Goal: Check status: Check status

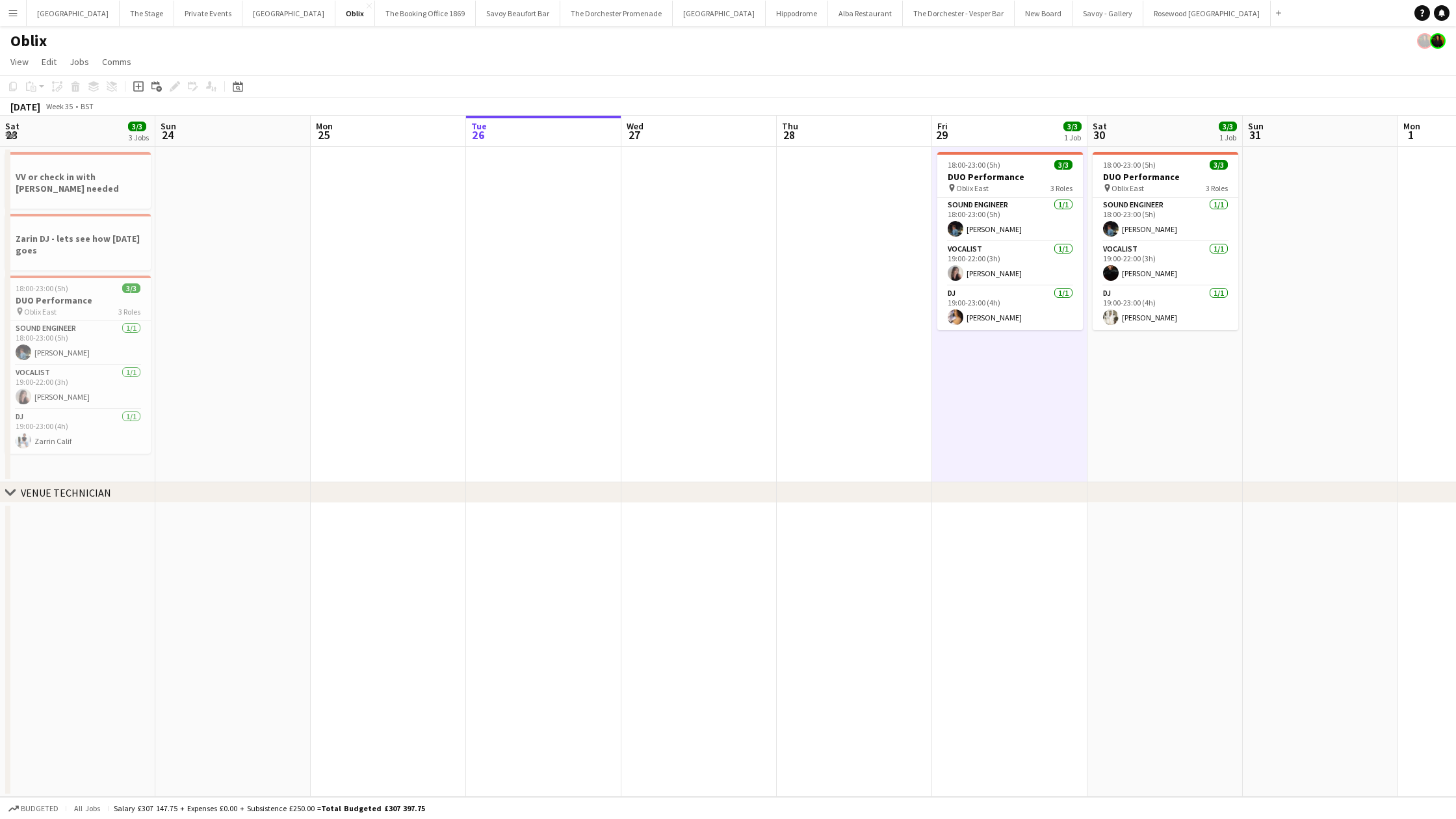
scroll to position [0, 311]
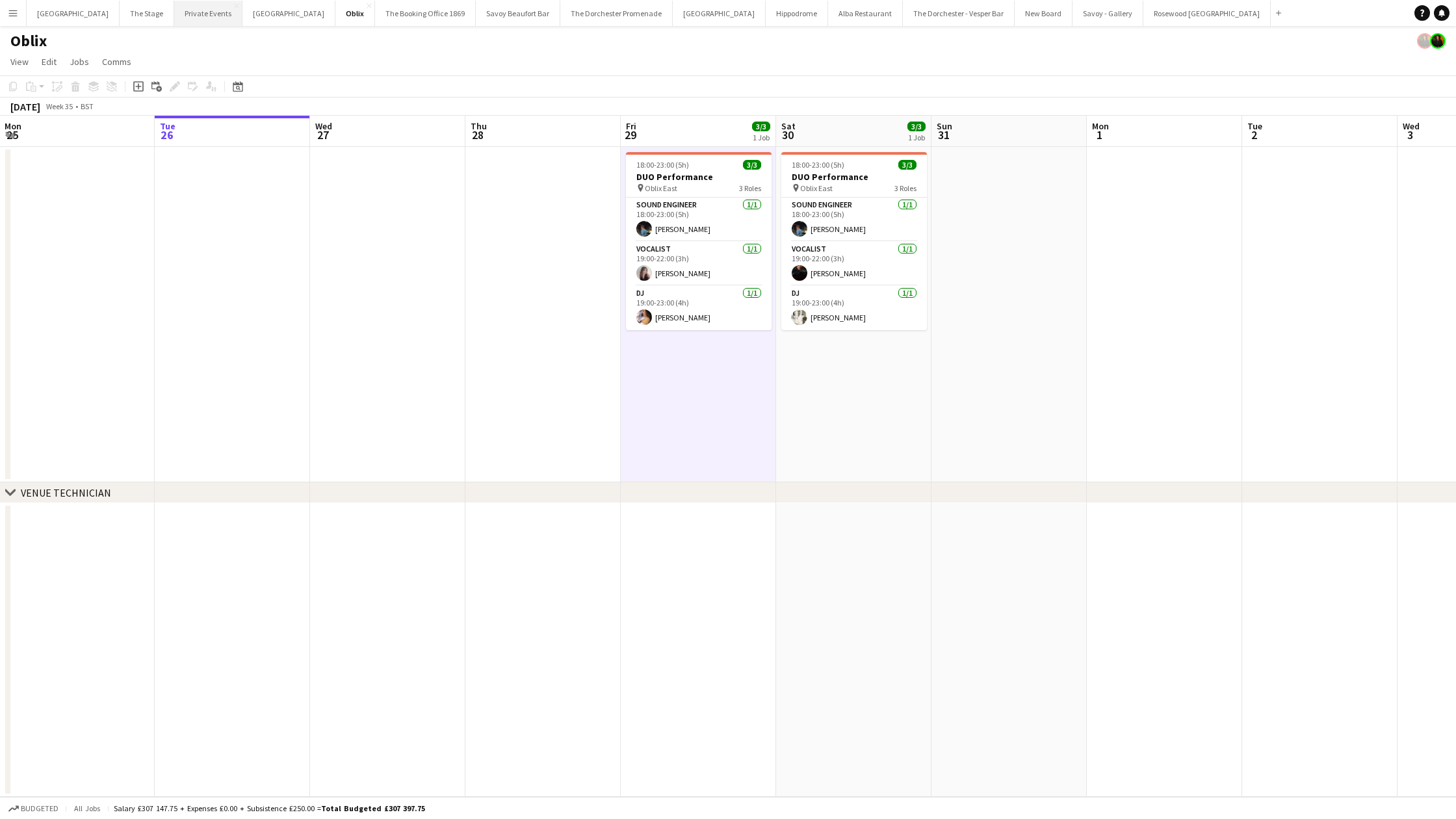
click at [208, 19] on button "Private Events Close" at bounding box center [208, 14] width 69 height 26
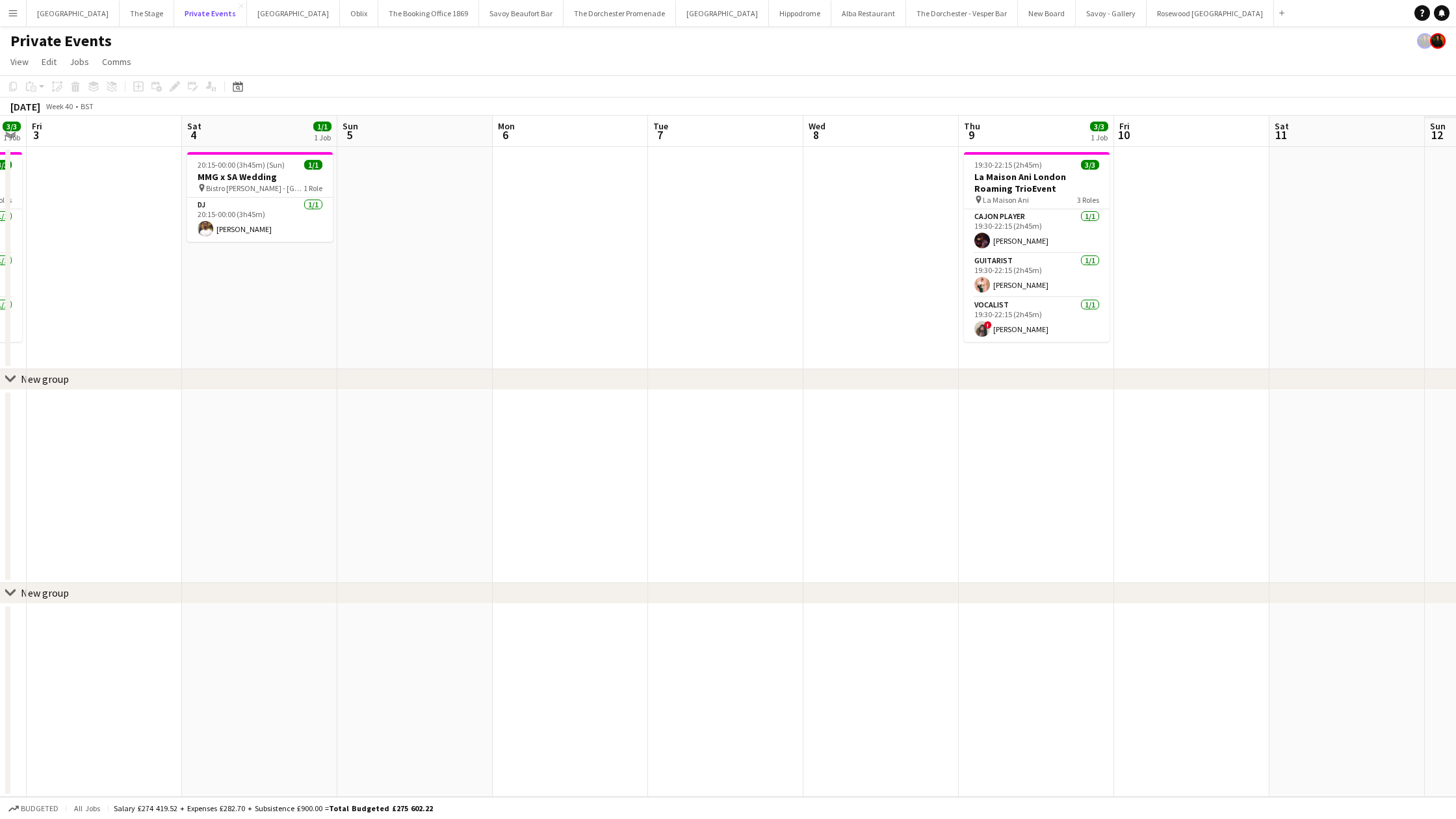
scroll to position [0, 448]
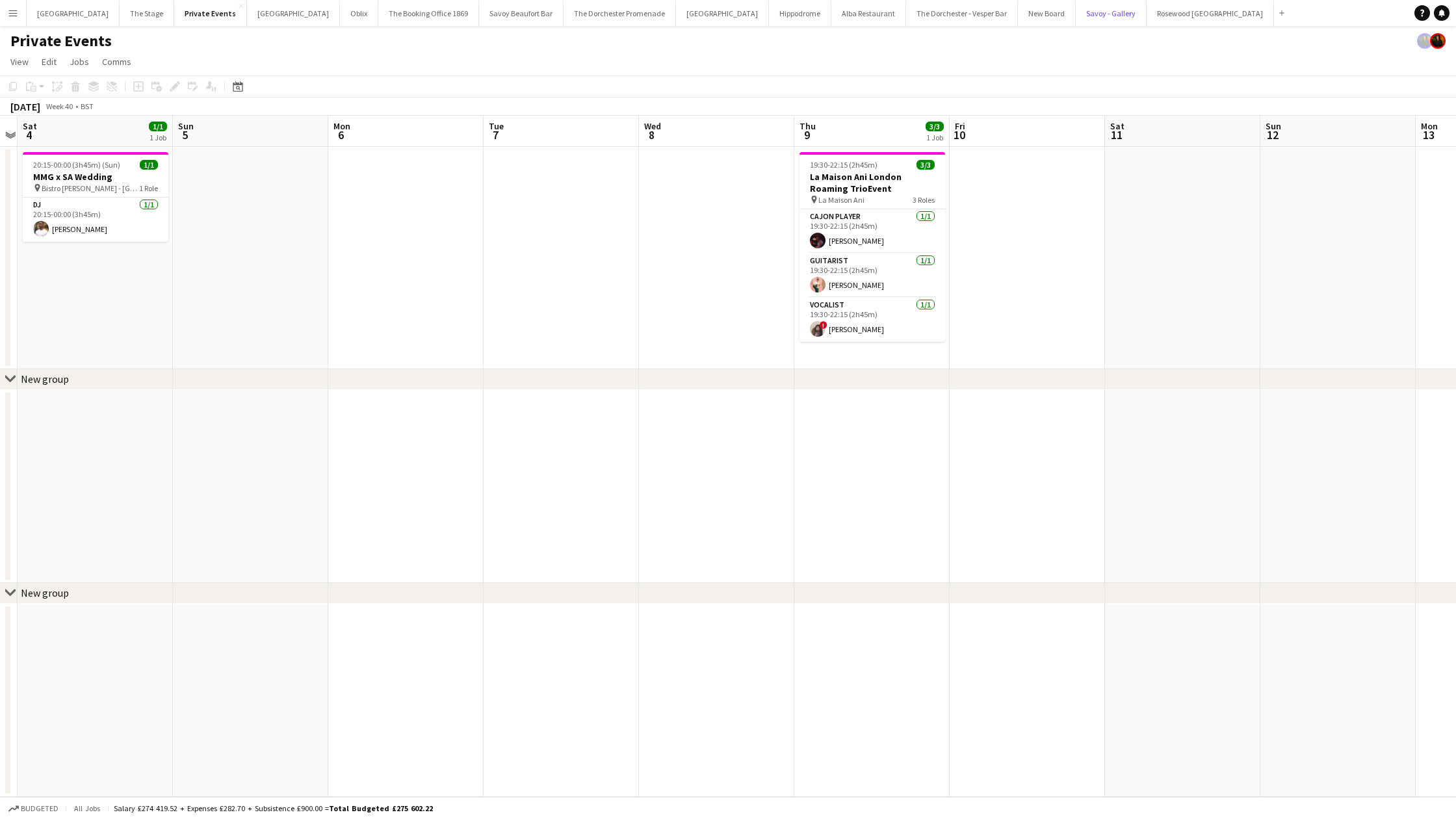
click at [1075, 14] on button "Savoy - Gallery Close" at bounding box center [1110, 14] width 71 height 26
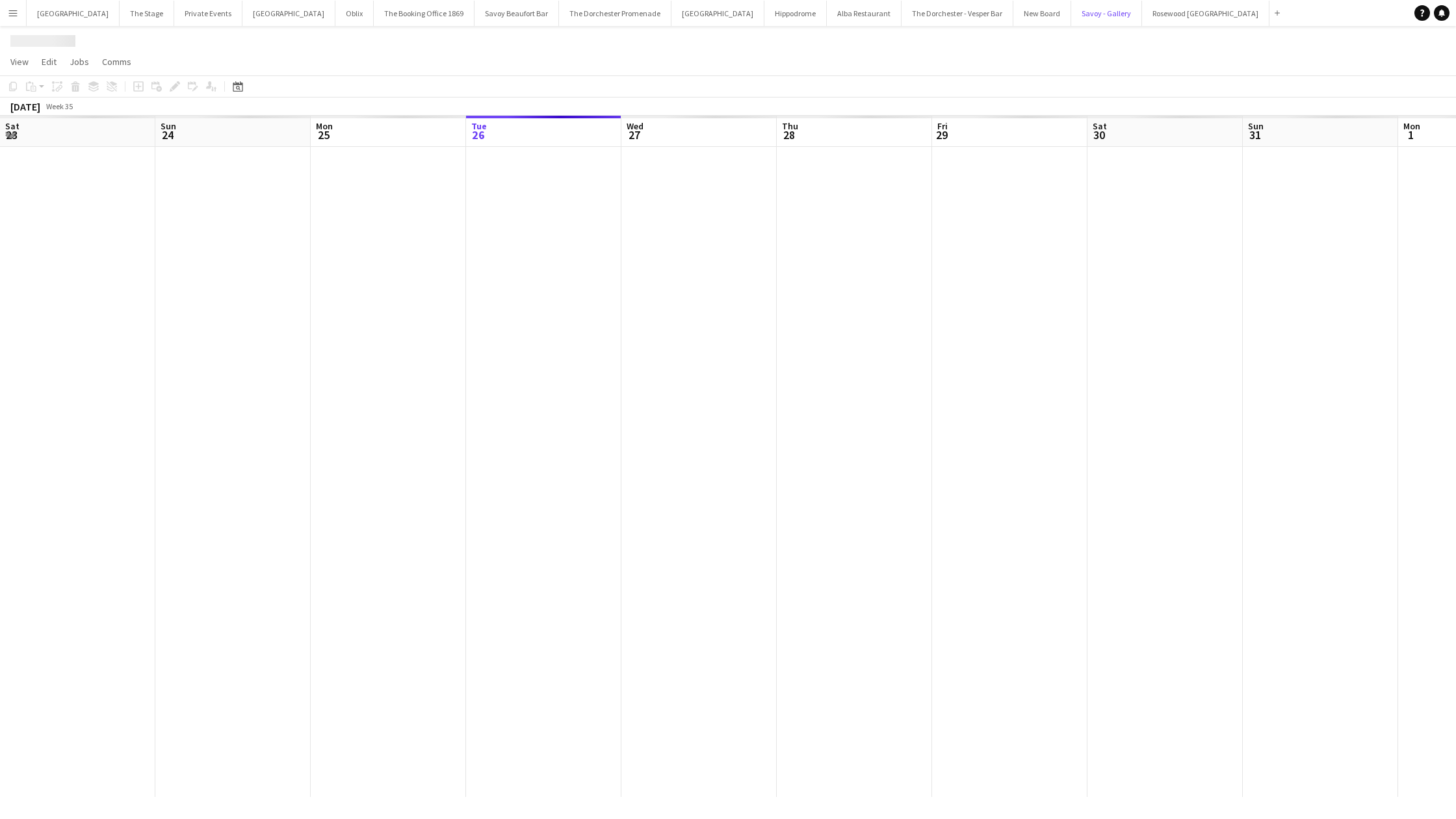
scroll to position [0, 311]
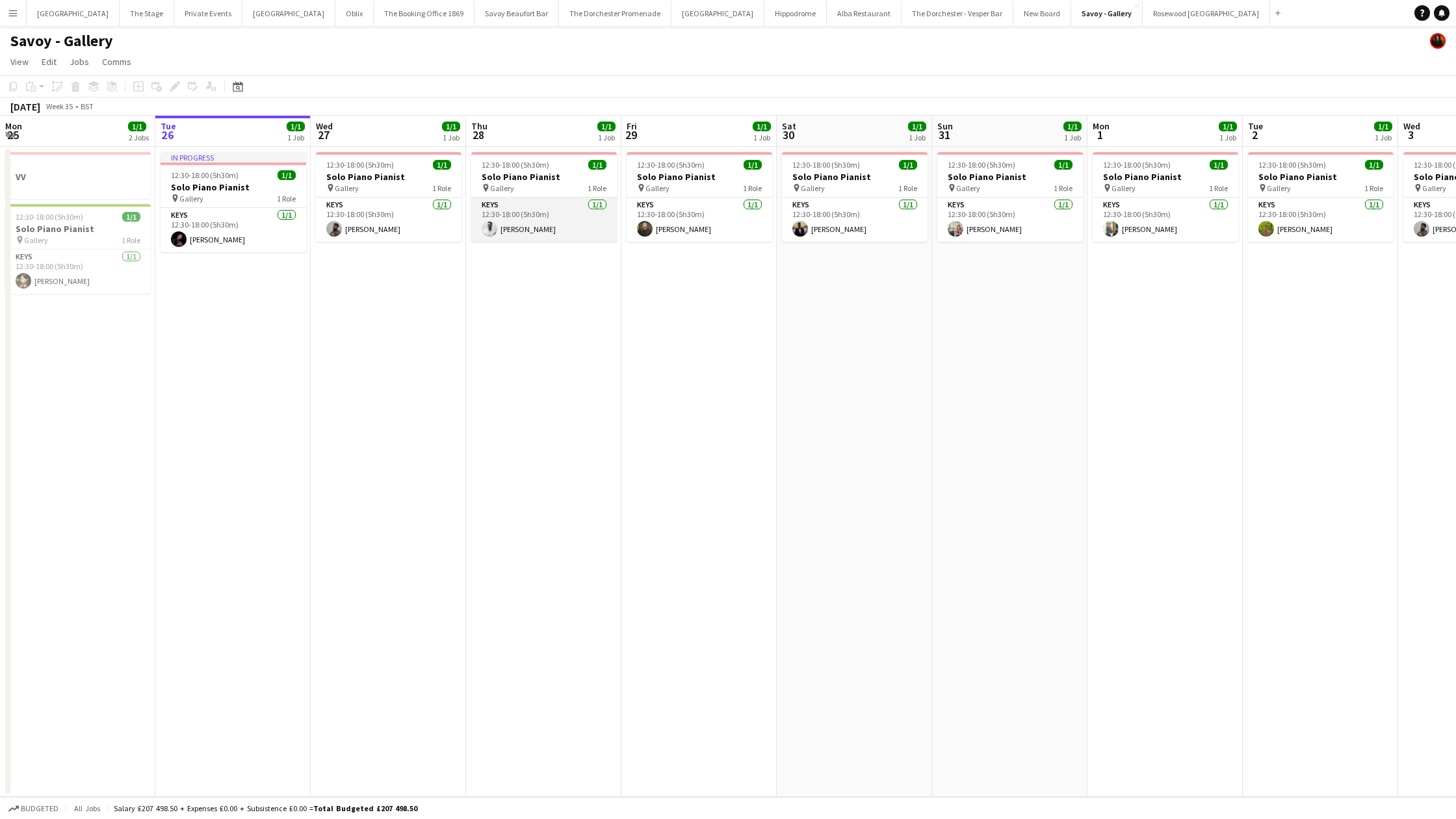
click at [523, 238] on app-card-role "Keys [DATE] 12:30-18:00 (5h30m) [PERSON_NAME]" at bounding box center [544, 220] width 145 height 44
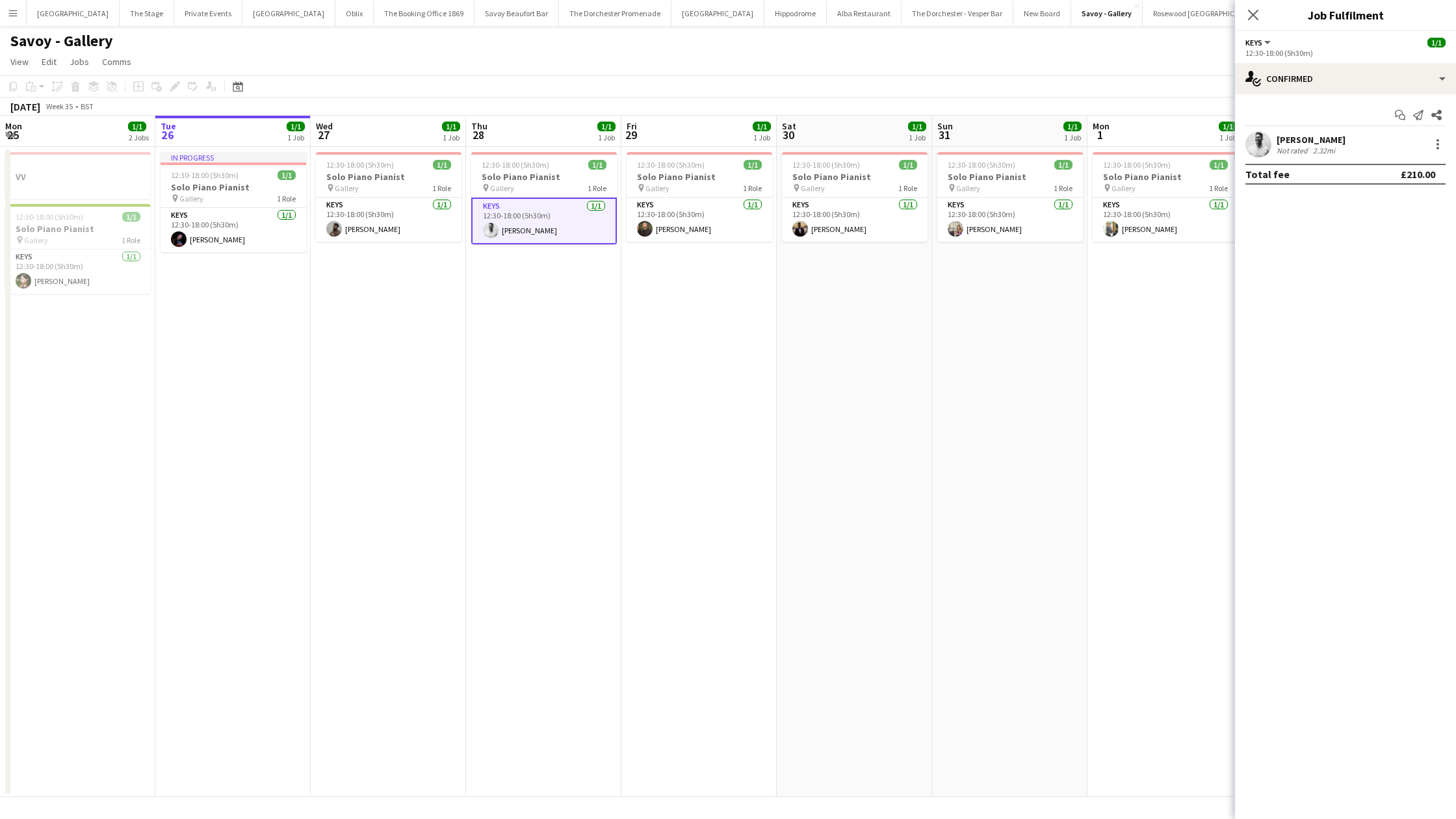
click at [1310, 142] on div "[PERSON_NAME]" at bounding box center [1310, 140] width 69 height 12
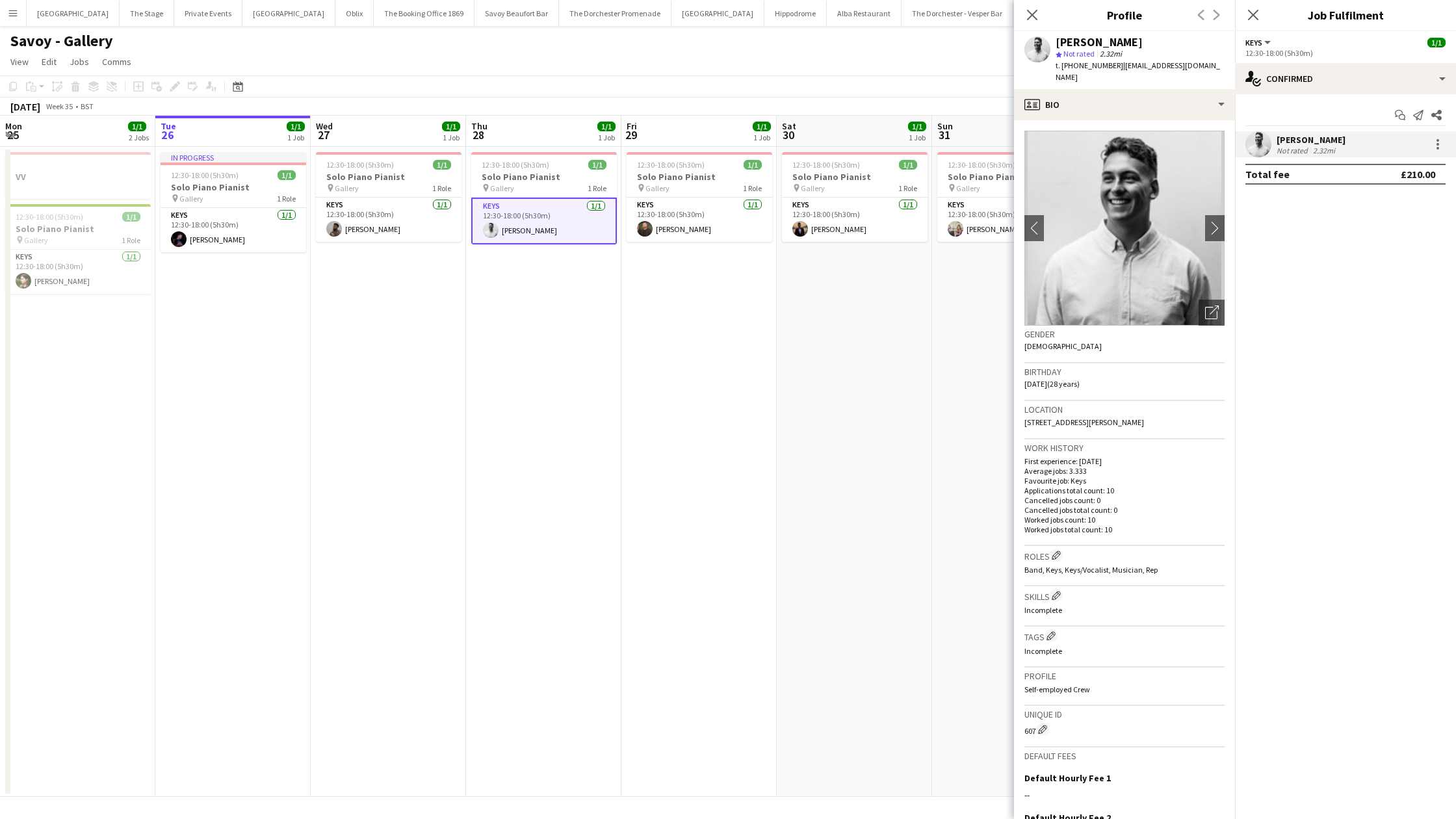
click at [698, 350] on app-date-cell "12:30-18:00 (5h30m) 1/1 Solo Piano Pianist pin Gallery 1 Role Keys [DATE] 12:30…" at bounding box center [699, 472] width 155 height 650
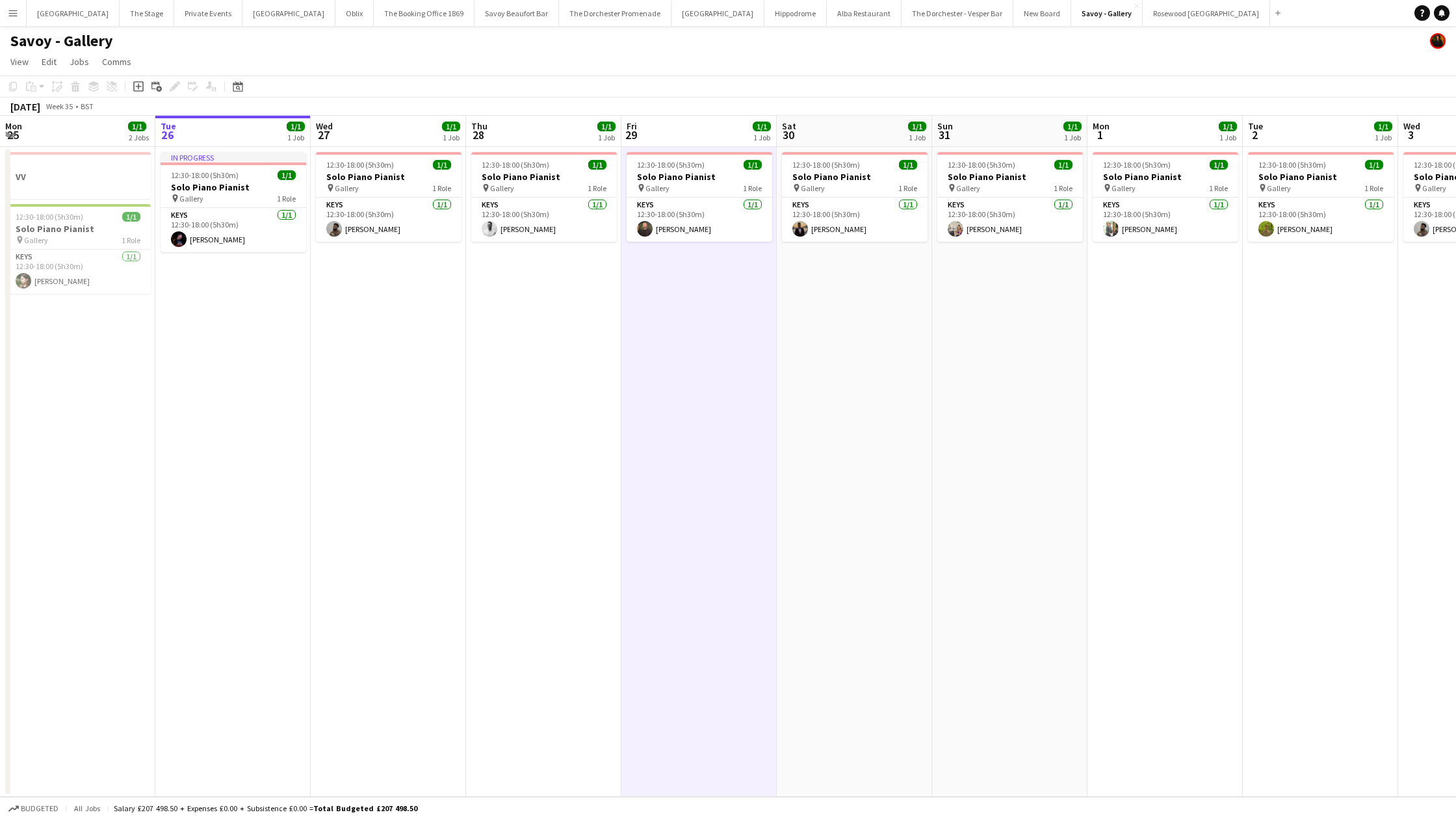
click at [814, 294] on app-date-cell "12:30-18:00 (5h30m) 1/1 Solo Piano Pianist pin Gallery 1 Role Keys [DATE] 12:30…" at bounding box center [854, 472] width 155 height 650
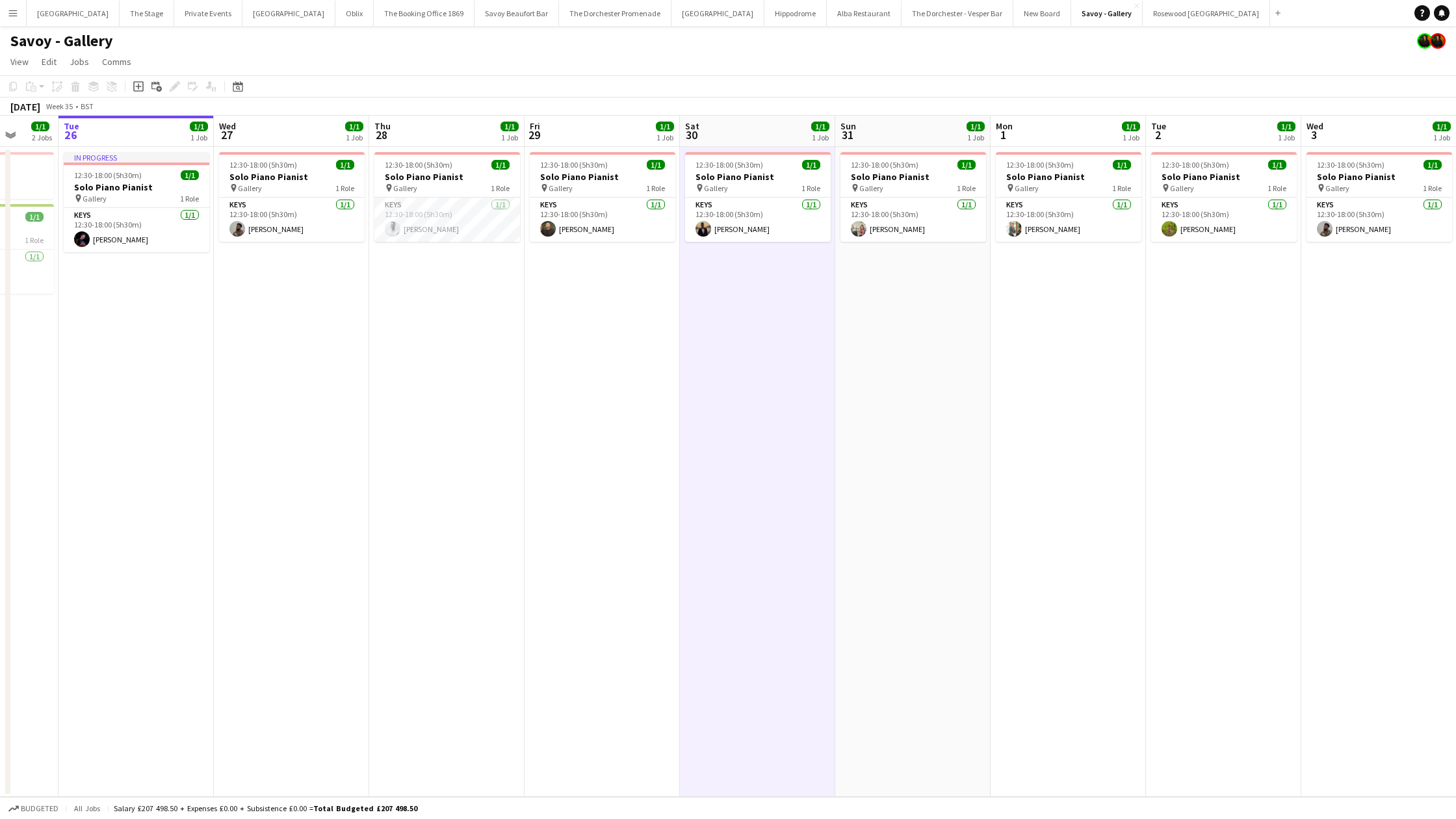
scroll to position [0, 408]
